Goal: Complete application form

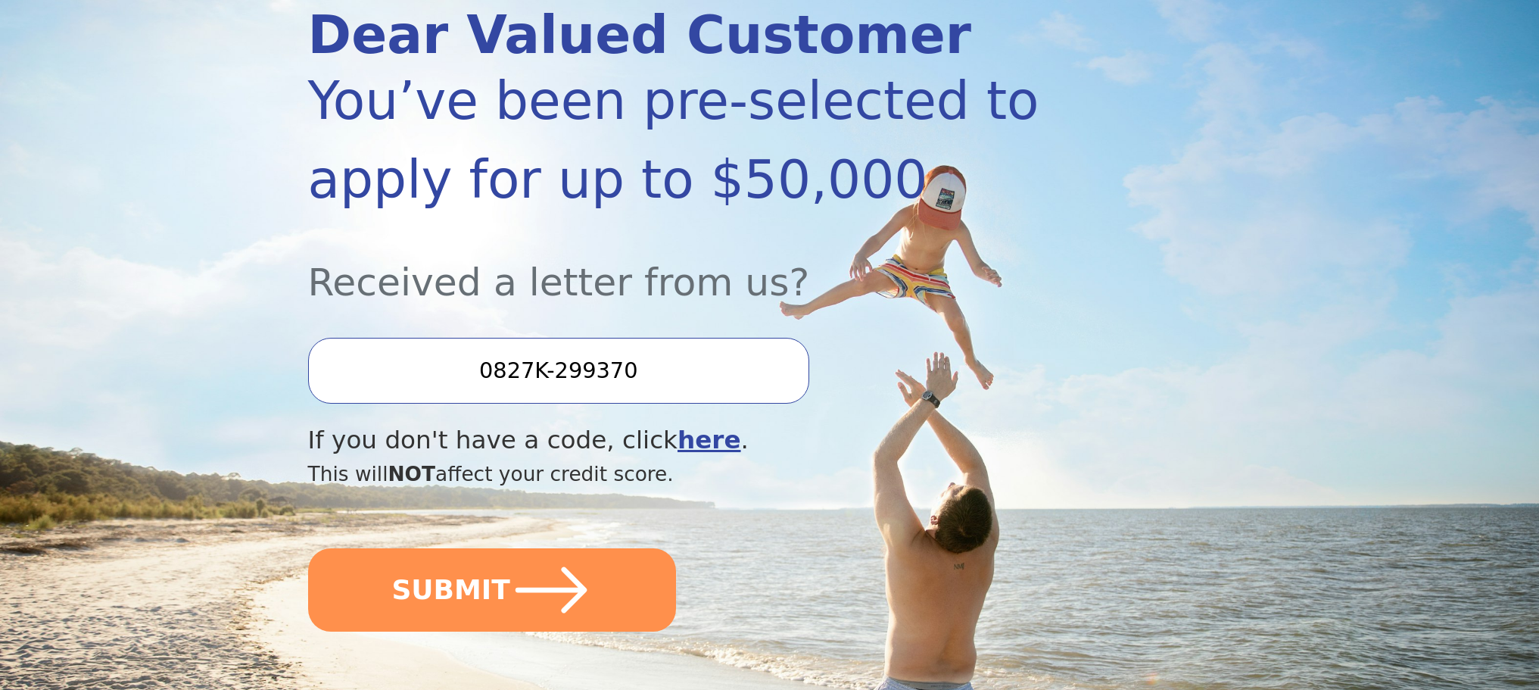
scroll to position [227, 0]
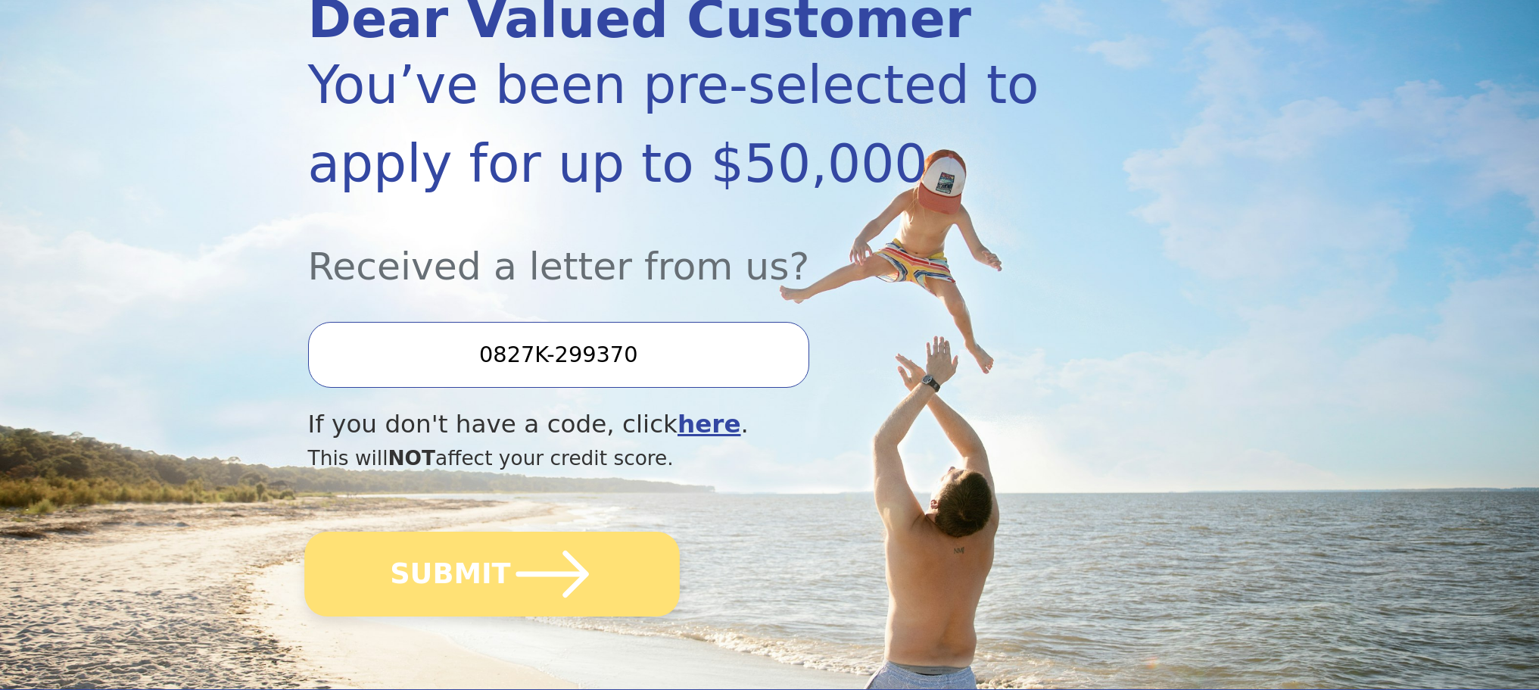
click at [536, 550] on icon "submit" at bounding box center [551, 573] width 83 height 83
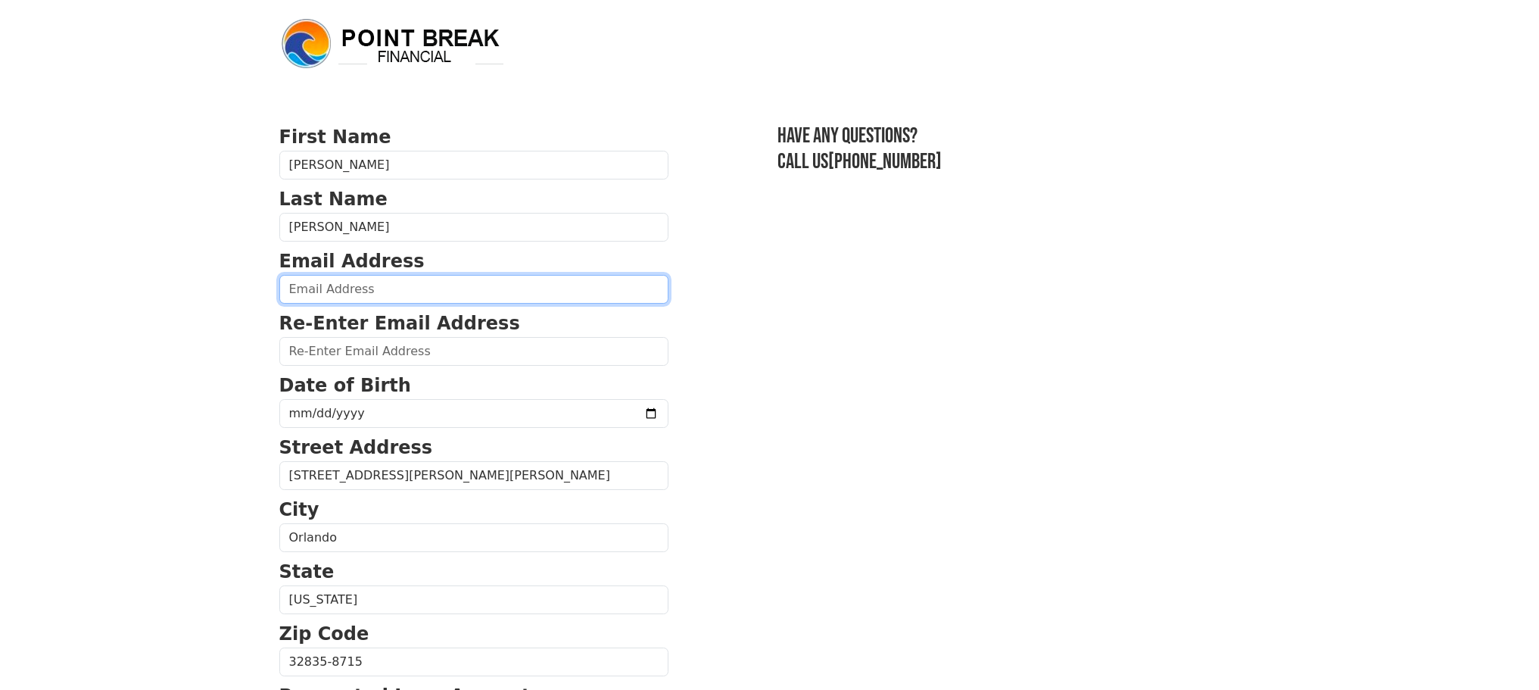
click at [512, 299] on input "email" at bounding box center [473, 289] width 389 height 29
type input "[EMAIL_ADDRESS][DOMAIN_NAME]"
type input "[PHONE_NUMBER]"
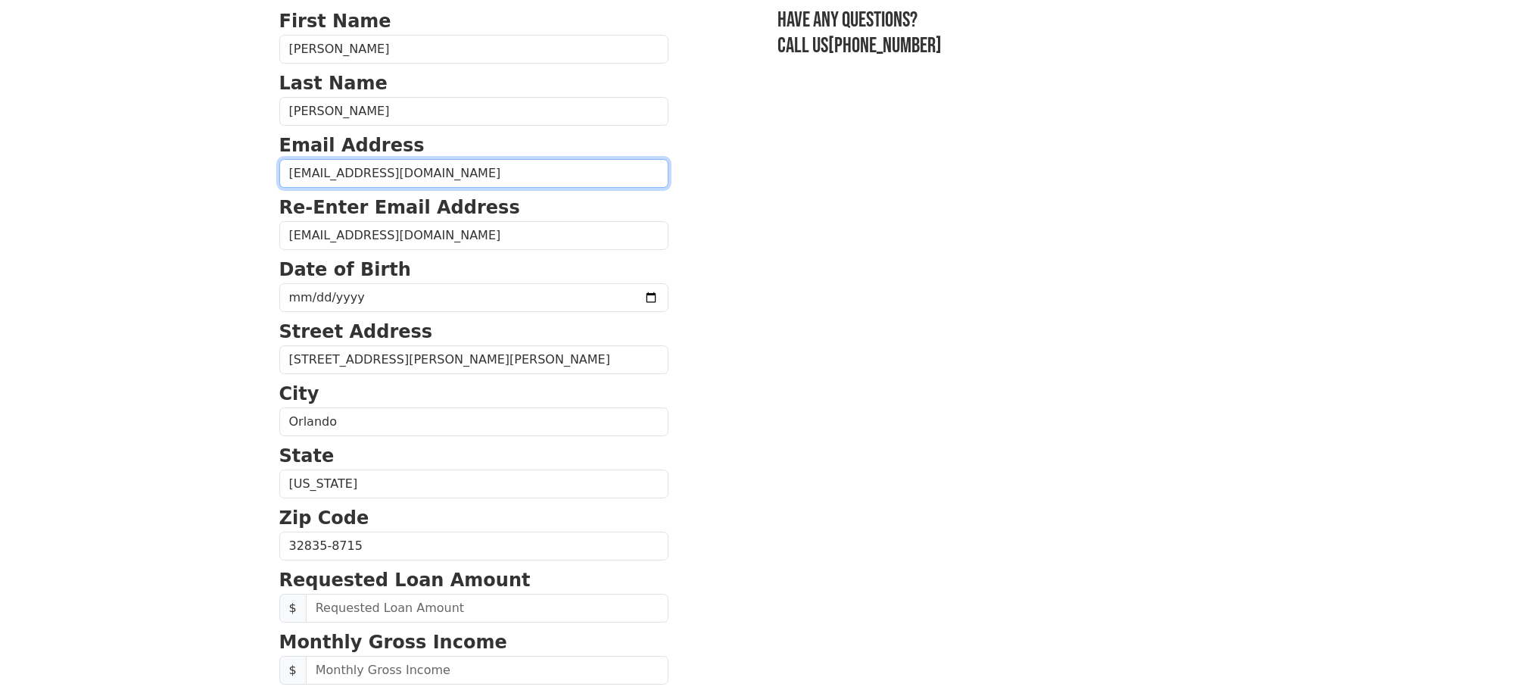
scroll to position [48, 0]
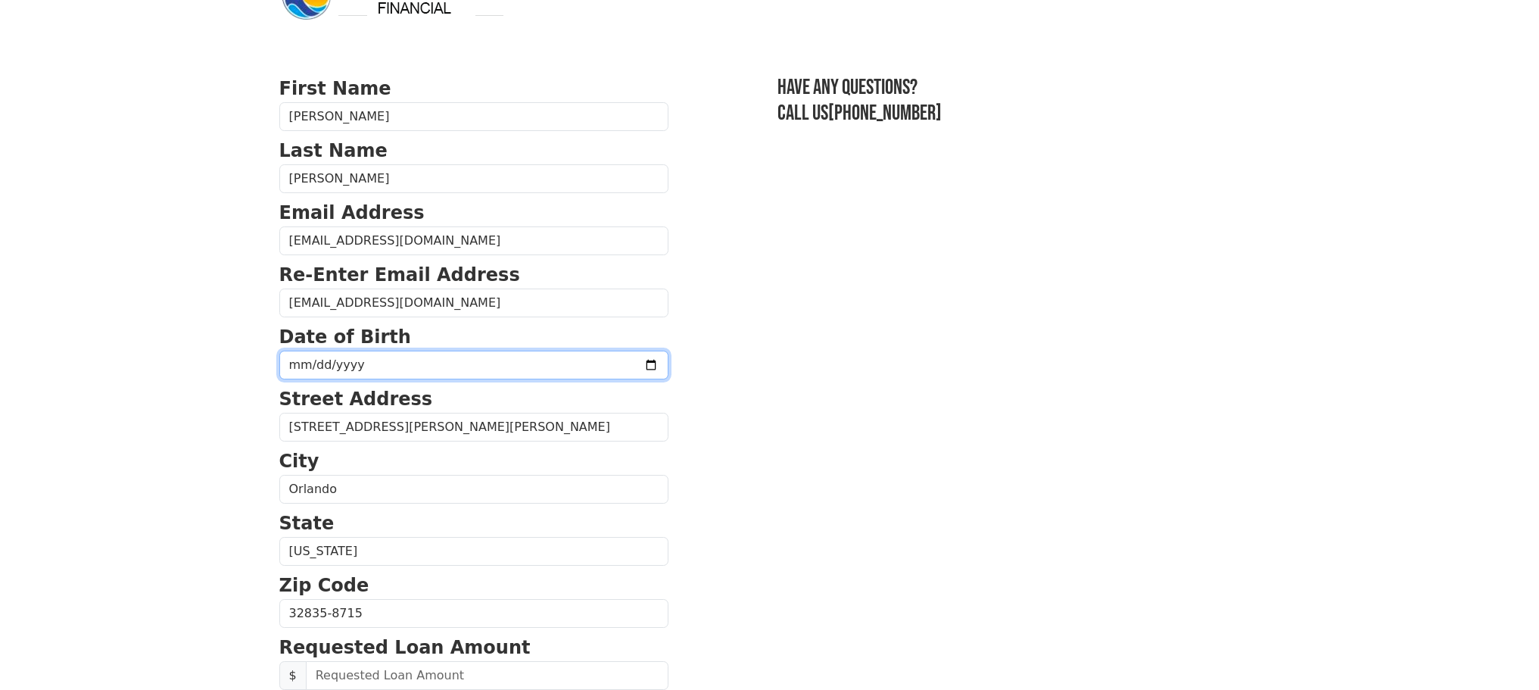
click at [410, 370] on input "date" at bounding box center [473, 365] width 389 height 29
type input "[DATE]"
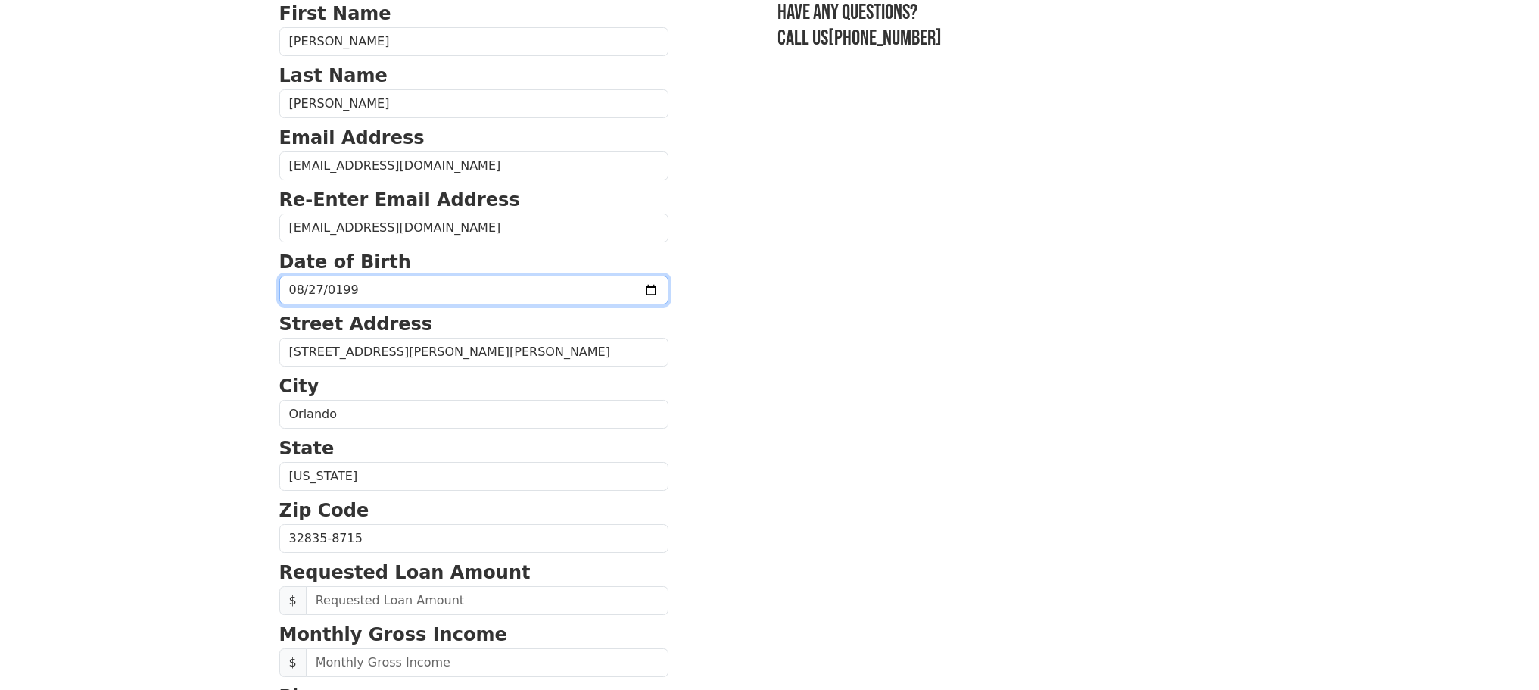
scroll to position [200, 0]
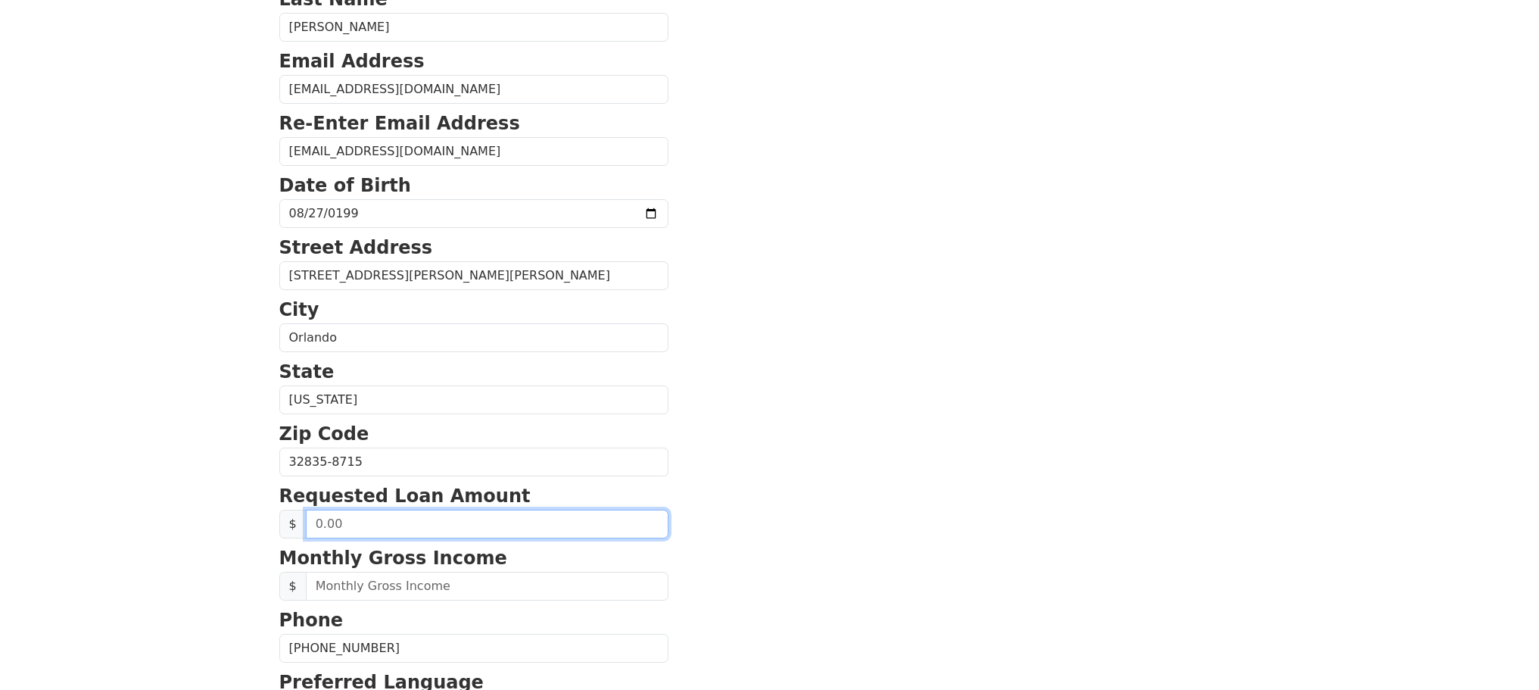
click at [389, 529] on input "text" at bounding box center [487, 524] width 363 height 29
type input "10,000.00"
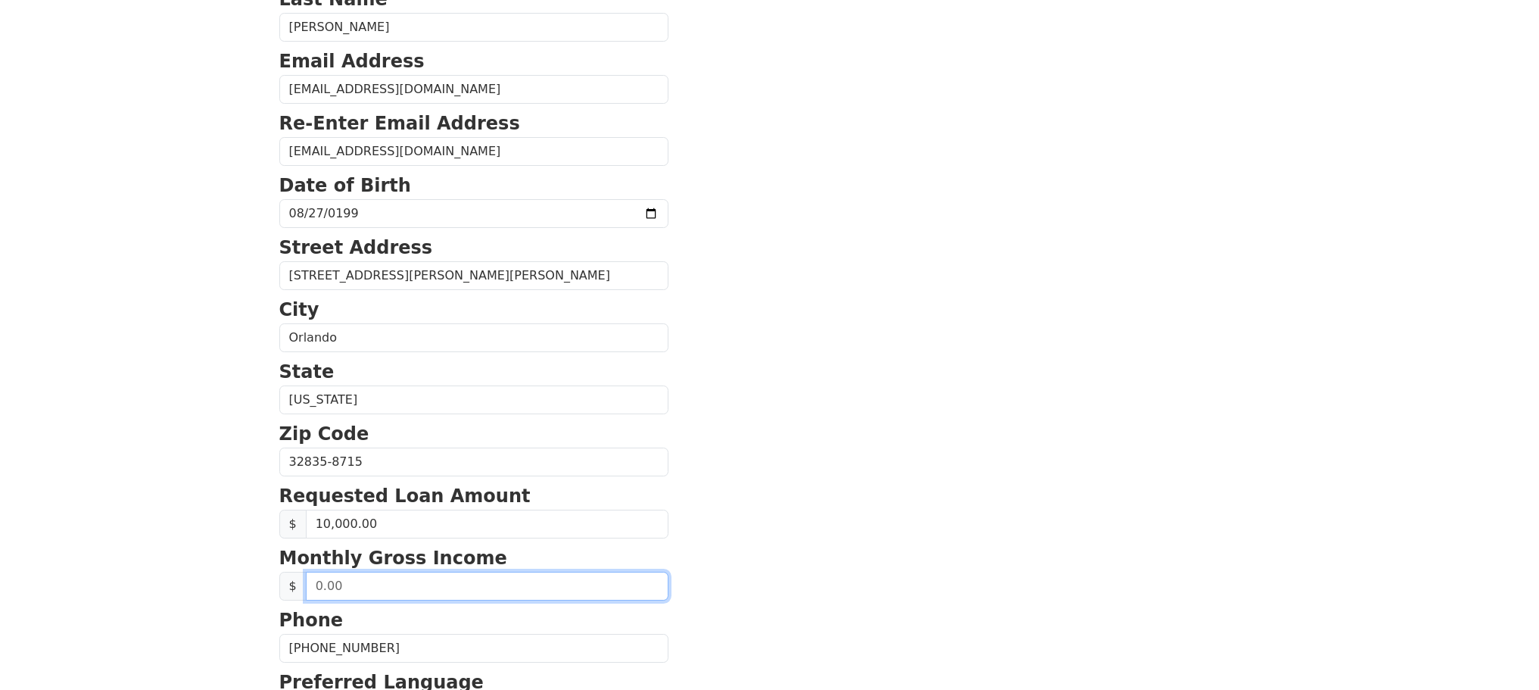
click at [427, 575] on input "text" at bounding box center [487, 586] width 363 height 29
type input "8.00"
type input "8,076.00"
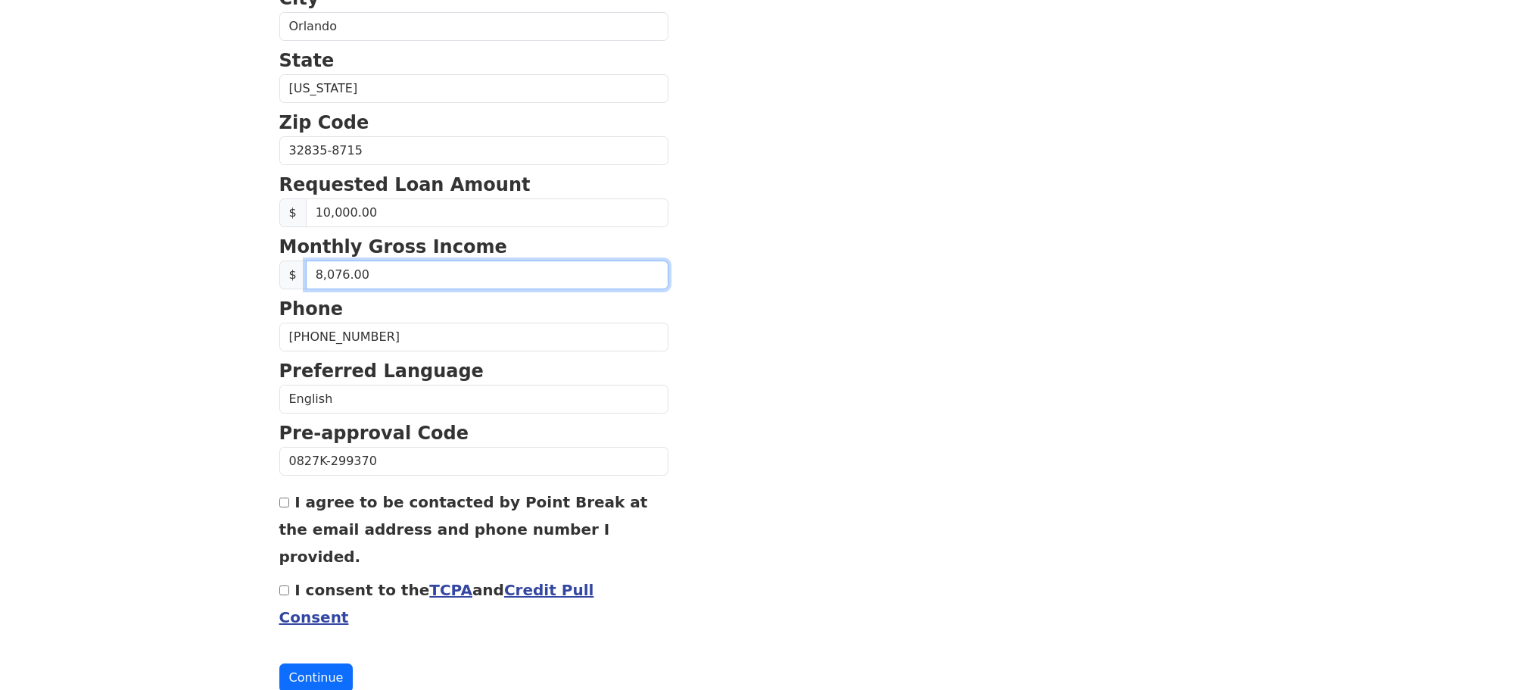
scroll to position [516, 0]
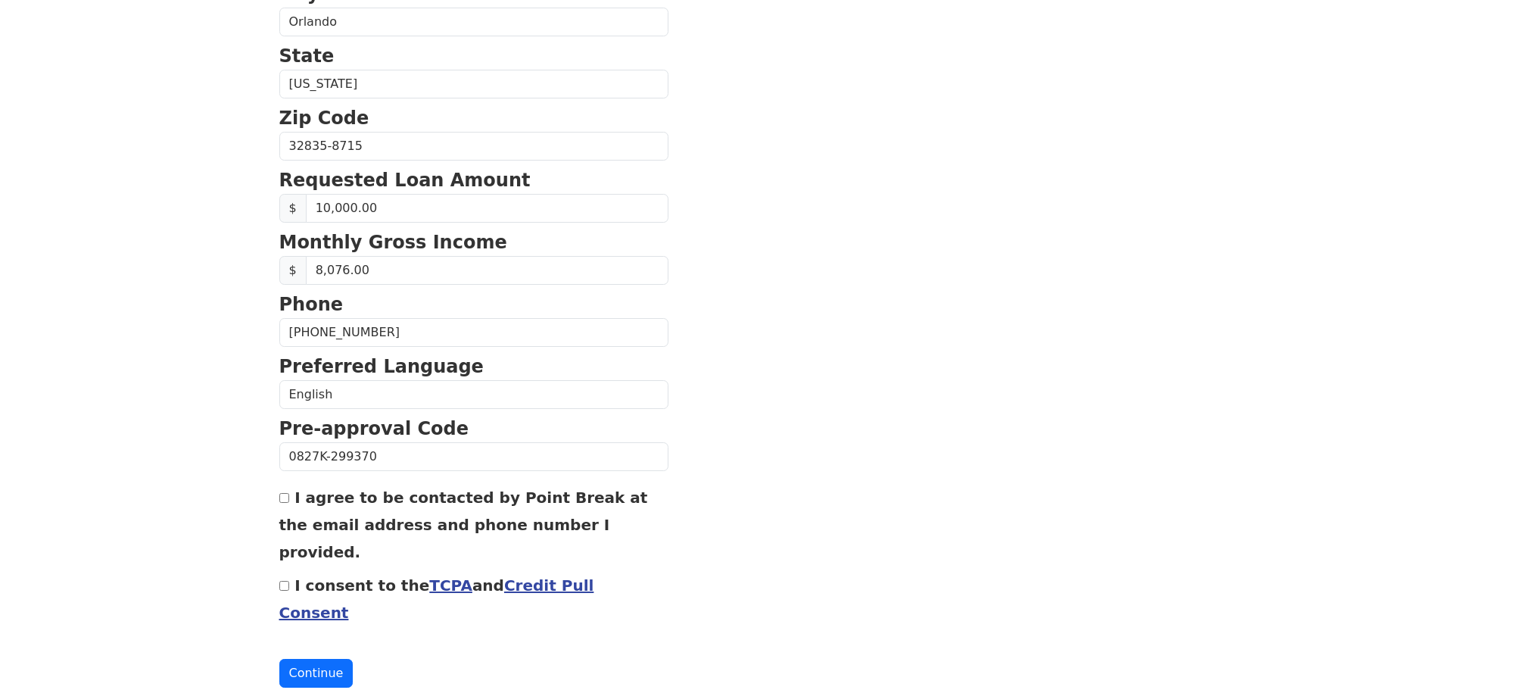
click at [282, 502] on input "I agree to be contacted by Point Break at the email address and phone number I …" at bounding box center [284, 498] width 10 height 10
checkbox input "true"
click at [282, 581] on input "I consent to the TCPA and Credit Pull Consent" at bounding box center [284, 586] width 10 height 10
checkbox input "true"
click at [323, 659] on button "Continue" at bounding box center [316, 673] width 74 height 29
